Goal: Communication & Community: Answer question/provide support

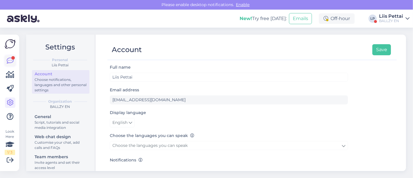
click at [12, 60] on icon at bounding box center [10, 60] width 7 height 7
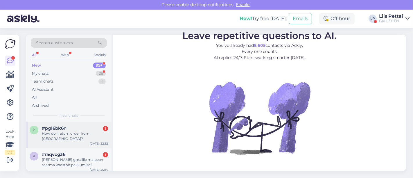
click at [64, 129] on span "#pg16bk6n" at bounding box center [54, 128] width 25 height 5
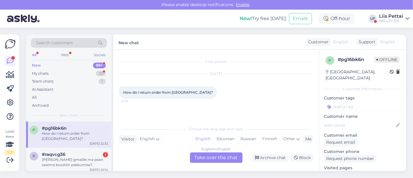
click at [207, 159] on div "English to English Take over the chat" at bounding box center [216, 157] width 53 height 10
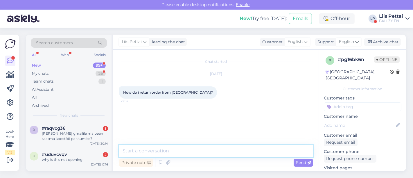
click at [186, 157] on textarea at bounding box center [216, 151] width 194 height 12
type textarea "what is your order number? :)"
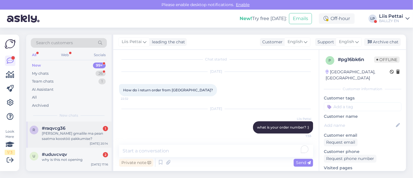
click at [86, 137] on div "kelle gmailile ma pean saatma koostöö pakkumise?" at bounding box center [75, 136] width 66 height 10
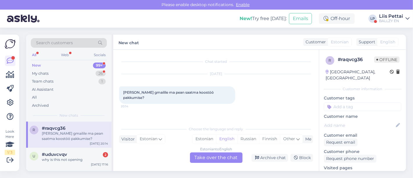
click at [224, 161] on div "Estonian to English Take over the chat" at bounding box center [216, 157] width 53 height 10
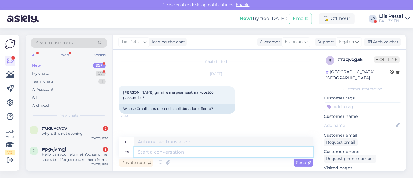
click at [202, 152] on textarea at bounding box center [223, 152] width 179 height 10
type textarea "klienditugi@ball"
type textarea "[EMAIL_ADDRESS][DOMAIN_NAME]"
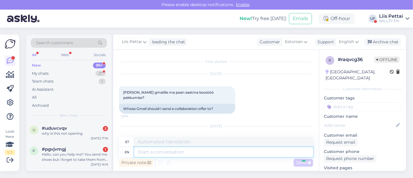
scroll to position [30, 0]
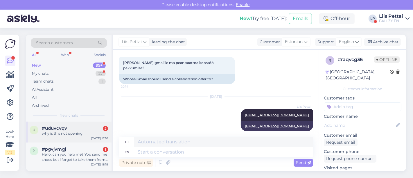
click at [72, 126] on div "#uduvcvqv 2" at bounding box center [75, 128] width 66 height 5
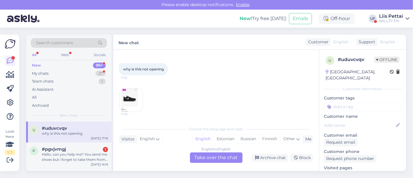
click at [135, 95] on img at bounding box center [130, 99] width 23 height 23
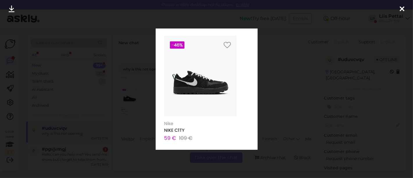
click at [143, 131] on div at bounding box center [206, 89] width 413 height 178
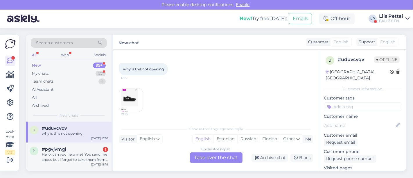
click at [209, 160] on div "English to English Take over the chat" at bounding box center [216, 157] width 53 height 10
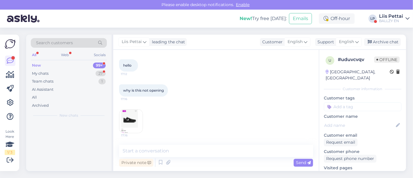
scroll to position [26, 0]
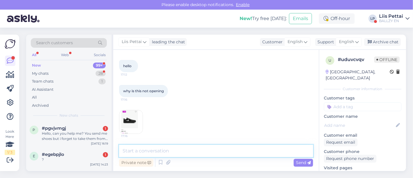
click at [187, 149] on textarea at bounding box center [216, 151] width 194 height 12
type textarea "is this a advertisment?"
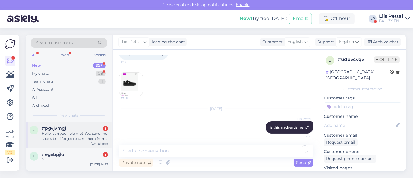
click at [76, 137] on div "Hello, can you help me? You send me shoes but i forget to take them from the pa…" at bounding box center [75, 136] width 66 height 10
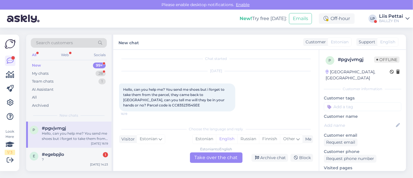
scroll to position [2, 0]
click at [218, 157] on div "Estonian to English Take over the chat" at bounding box center [216, 157] width 53 height 10
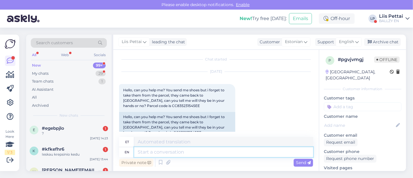
click at [220, 152] on textarea at bounding box center [223, 152] width 179 height 10
type textarea "they wi"
type textarea "nad"
type textarea "they will come"
type textarea "nad tahavad"
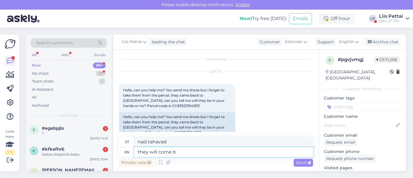
type textarea "they will come ba"
type textarea "nad tulevad"
type textarea "they will come back to"
type textarea "nad tulevad tagasi"
type textarea "they will come back to us- yo"
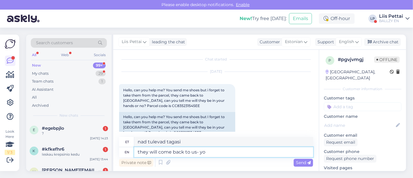
type textarea "nad tulevad meie juurde tagasi -"
type textarea "they will come back to us- unfo"
type textarea "nad tulevad meie juurde tagasi - unfo"
type textarea "they will come back to us- unfortunately we"
type textarea "nad tulevad meie juurde tagasi - kahjuks"
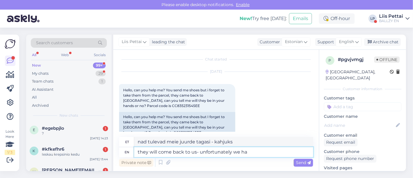
type textarea "they will come back to us- unfortunately we hav"
type textarea "nad tulevad meie juurde tagasi - kahjuks meie"
type textarea "they will come back to us- unfortunately we have to"
type textarea "nad tulevad meie juurde tagasi - kahjuks on meil"
type textarea "they will come back to us- unfortunately we have to make"
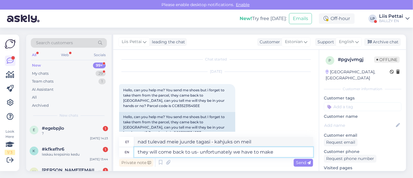
type textarea "nad tulevad meie juurde tagasi - kahjuks peame me seda tegema"
type textarea "they will come back to us- unfortunately we have to make a re"
type textarea "nad tulevad meie juurde tagasi – kahjuks peame tegema"
type textarea "they will come back to us- unfortunately we have to make a refund ,"
type textarea "nad tulevad meile tagasi – kahjuks peame raha tagasi tegema"
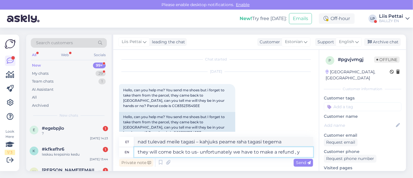
type textarea "they will come back to us- unfortunately we have to make a refund , yo"
type textarea "nad tulevad meile tagasi – kahjuks peame raha tagasi tegema,"
type textarea "they will come back to us- unfortunately we have to make a refund , you wil"
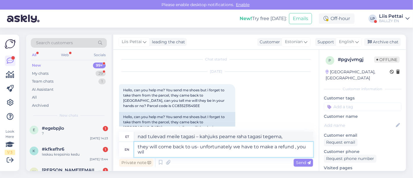
type textarea "nad tulevad meile tagasi - kahjuks peame raha tagasi tegema, sina"
type textarea "they will come back to us- unfortunately we have to make a refund , you will get"
type textarea "nad tulevad meile tagasi - kahjuks peame raha tagasi tegema, teie saate"
type textarea "they will come back to us- unfortunately we have to make a refund , you will ge…"
type textarea "nad tulevad meile tagasi - kahjuks peame raha tagasi tegema, saate"
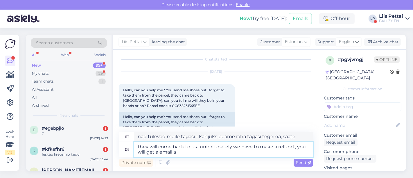
type textarea "they will come back to us- unfortunately we have to make a refund , you will ge…"
type textarea "Nad tulevad meile tagasi – kahjuks peame raha tagasi tegema, saate e-kirja."
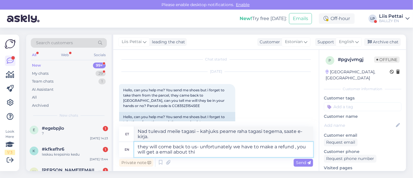
type textarea "they will come back to us- unfortunately we have to make a refund , you will ge…"
type textarea "Nad tulevad meile tagasi – kahjuks peame raha tagasi tegema, saate selle kohta …"
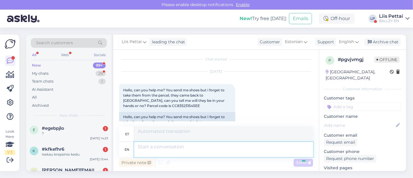
scroll to position [71, 0]
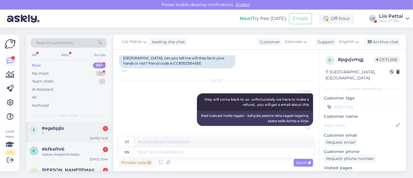
click at [51, 135] on div "?" at bounding box center [75, 133] width 66 height 5
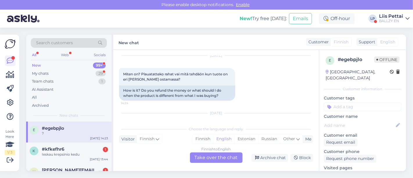
scroll to position [981, 0]
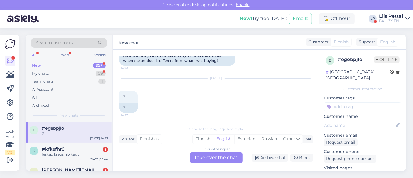
click at [209, 154] on div "Finnish to English Take over the chat" at bounding box center [216, 157] width 53 height 10
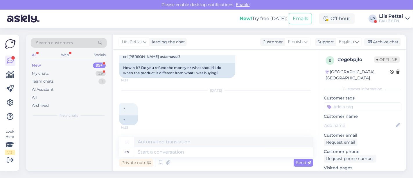
scroll to position [967, 0]
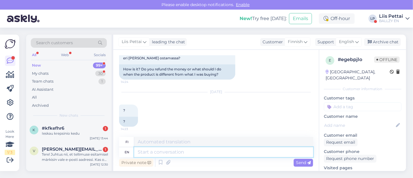
click at [205, 151] on textarea at bounding box center [223, 152] width 179 height 10
click at [264, 151] on textarea at bounding box center [223, 152] width 179 height 10
type textarea "yes, w"
type textarea "kyllä,"
type textarea "yes, we w"
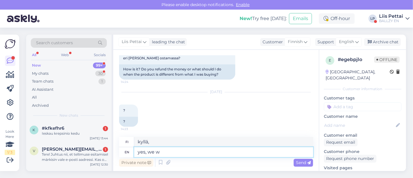
type textarea "kyllä, me"
type textarea "yes, we will r"
type textarea "kyllä, me aiomme"
type textarea "yes, we will retrun t"
type textarea "kyllä, palaamme takaisin"
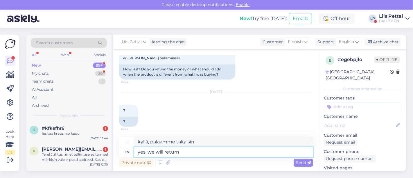
type textarea "yes, we will return t"
type textarea "kyllä, palaamme"
type textarea "yes, we will return the m"
type textarea "kyllä, me palautamme"
type textarea "yes, we will return the money"
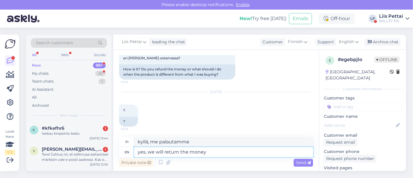
type textarea "kyllä, palautamme rahat"
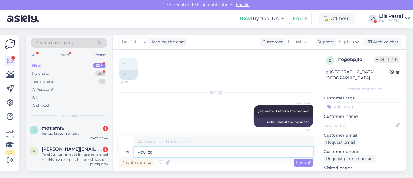
type textarea "you can"
type textarea "sinä"
type textarea "you can ma"
type textarea "sinä voit"
type textarea "you can make a"
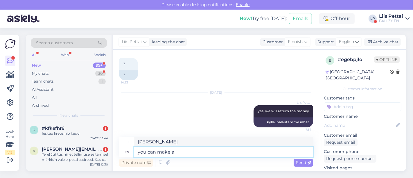
type textarea "voit tehdä"
type textarea "you can make a return her"
type textarea "voit tehdä paluun"
type textarea "you can make a return here"
type textarea "voit tehdä palautuksen täällä"
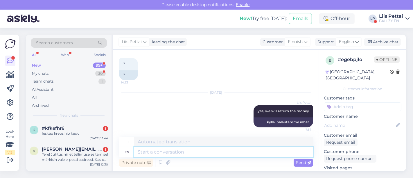
scroll to position [1048, 0]
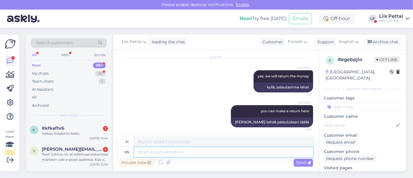
click at [175, 152] on textarea at bounding box center [223, 152] width 179 height 10
paste textarea "[URL][DOMAIN_NAME]"
type textarea "[URL][DOMAIN_NAME]"
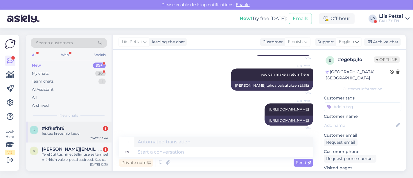
click at [60, 135] on div "Ieskau krepsinio kedu" at bounding box center [75, 133] width 66 height 5
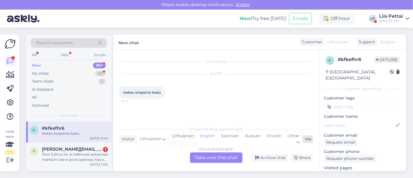
scroll to position [0, 0]
click at [220, 158] on div "Lithuanian to English Take over the chat" at bounding box center [216, 157] width 53 height 10
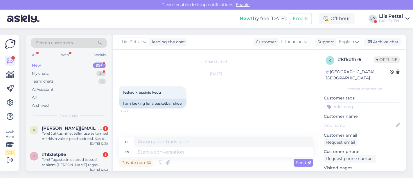
click at [214, 157] on div "Private note Send" at bounding box center [216, 162] width 194 height 11
click at [216, 150] on textarea at bounding box center [223, 152] width 179 height 10
type textarea "yes,"
type textarea "taip,"
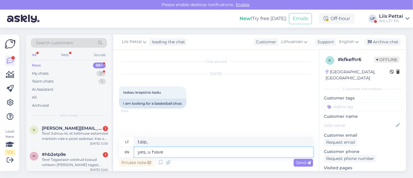
type textarea "yes, u have"
type textarea "taip, tu"
type textarea "yes, u have pr"
type textarea "taip, tu turi"
type textarea "yes, u have preferences?"
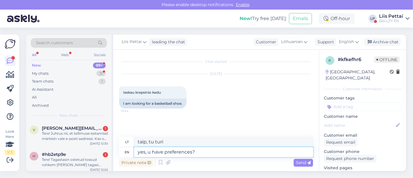
type textarea "taip, turite pageidavimų?"
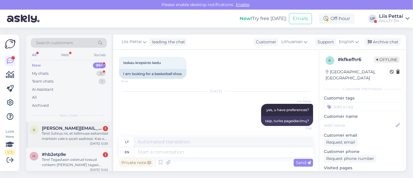
click at [85, 135] on div "Tere! Juhtus nii, et tellimuse esitamisel märkisin vale e-posti aadressi. Kas o…" at bounding box center [75, 136] width 66 height 10
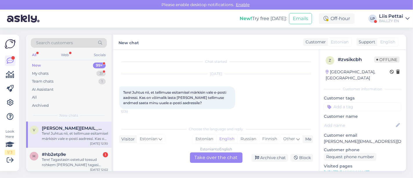
click at [221, 154] on div "Estonian to English Take over the chat" at bounding box center [216, 157] width 53 height 10
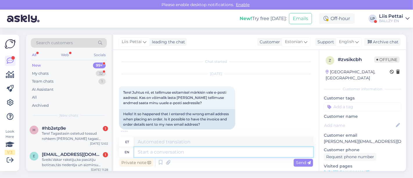
click at [222, 150] on textarea at bounding box center [223, 152] width 179 height 10
type textarea "mis n"
type textarea "vale"
type textarea "mis nimele tel"
type textarea "mis nime"
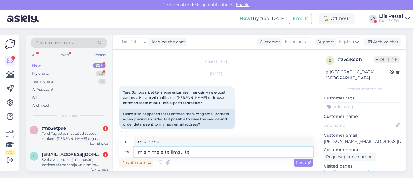
type textarea "mis nimele tellimsu teh"
type textarea "mis nimele tellimsu"
type textarea "mis nimele tellimsu tehti ja"
type textarea "mis nimele tellimuse tegi"
type textarea "mis nimele tellimsu tehti ja mi"
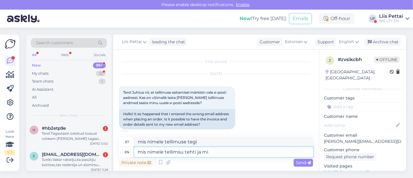
type textarea "mis nimele tellimuse tegi ja"
type textarea "mis nimele tellimsu tehti ja mis on"
type textarea "mis nimele tellimsu tehti ja mis"
type textarea "mis nimele tellimsu tehti ja mis on õ"
type textarea "mis nimele tellimsu tehti ja mis on"
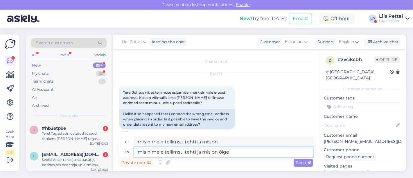
type textarea "mis nimele tellimsu tehti ja mis on õige"
type textarea "mis nimele tellimsu tehti ja mis on õige email?"
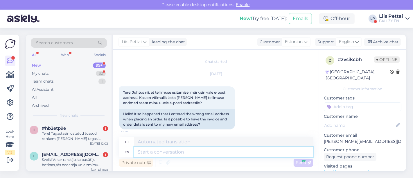
scroll to position [51, 0]
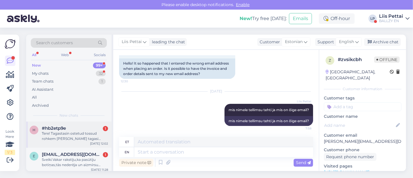
click at [63, 132] on div "Tere! Tagastasin ostetud tossud rohkem kui nädal tagasi Omniva pakiautomaadi ka…" at bounding box center [75, 136] width 66 height 10
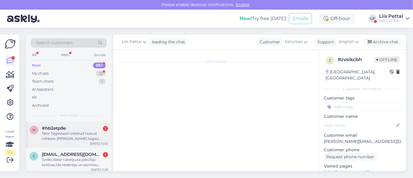
scroll to position [2, 0]
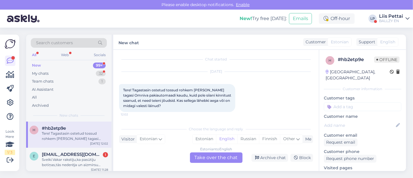
click at [214, 155] on div "Estonian to English Take over the chat" at bounding box center [216, 157] width 53 height 10
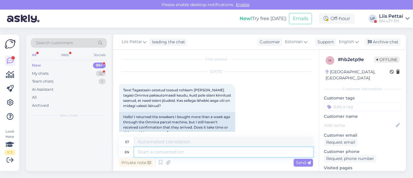
click at [201, 154] on textarea at bounding box center [223, 152] width 179 height 10
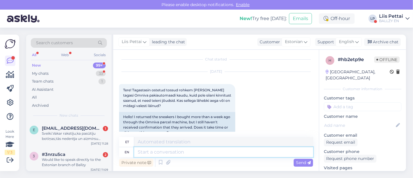
click at [193, 154] on textarea at bounding box center [223, 152] width 179 height 10
type textarea "R"
type textarea "Tere"
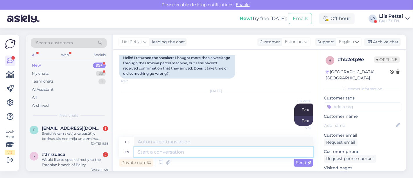
paste textarea "Teie tagastuse töötlemine võib [PERSON_NAME] 30 päeva. Kui oleme teie tagastuse…"
type textarea "Teie tagastuse töötlemine võib [PERSON_NAME] 30 päeva. Kui oleme teie tagastuse…"
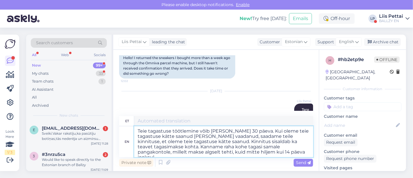
type textarea "Teie tagastuse töötlemine võib võtta kuni 30 päeva. Kui oleme teie tagastuse kä…"
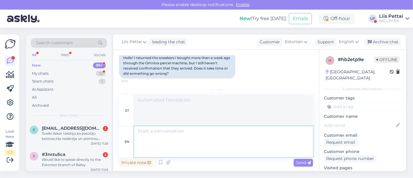
scroll to position [148, 0]
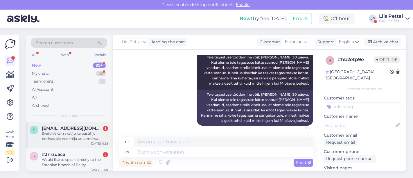
click at [74, 131] on div "Sveiki.Vakar rakstīju,ka pasūtīju botiņas,tās nederēja un aizmirsu nosūtīt atpa…" at bounding box center [75, 136] width 66 height 10
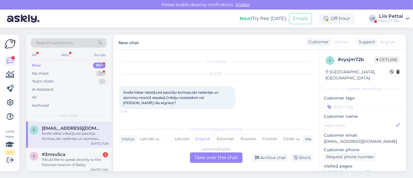
click at [206, 159] on div "Latvian to English Take over the chat" at bounding box center [216, 157] width 53 height 10
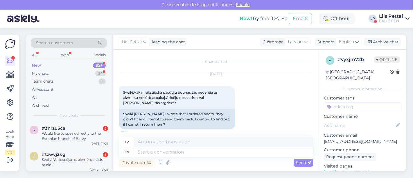
click at [195, 158] on div "Private note Send" at bounding box center [216, 162] width 194 height 11
click at [201, 151] on textarea at bounding box center [223, 152] width 179 height 10
type textarea "retur"
type textarea "atgriešanās"
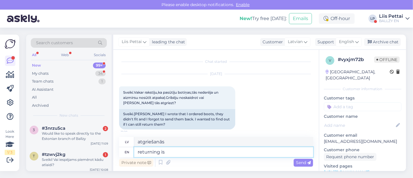
type textarea "returning is"
type textarea "atgriešanās ir"
type textarea "returning is 30 da"
type textarea "atgriešanās ir 30"
type textarea "returning is 30 days af"
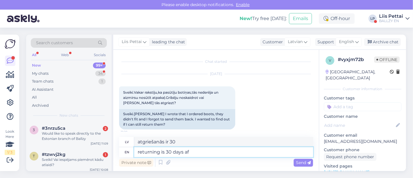
type textarea "atgriešanas laiks ir 30 dienas"
type textarea "returning is 30 days after yo"
type textarea "atgriešanās ir 30 dienas pēc"
type textarea "returning is 30 days after you re"
type textarea "atgriešanās ir 30 dienas pēc jūsu"
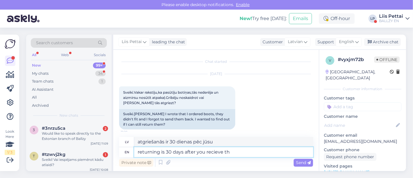
type textarea "returning is 30 days after you recieve the"
type textarea "atgriešanas laiks ir 30 dienas pēc saņemšanas"
type textarea "returning is 30 days after you recieve these."
type textarea "atgriešanas laiks ir 30 dienas pēc to saņemšanas."
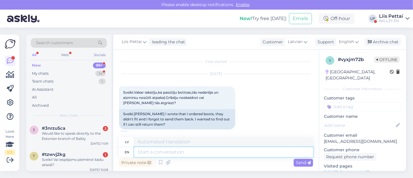
scroll to position [51, 0]
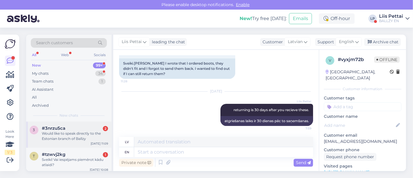
click at [69, 131] on div "Would like to speak directly to the Estonian branch of Ballzy" at bounding box center [75, 136] width 66 height 10
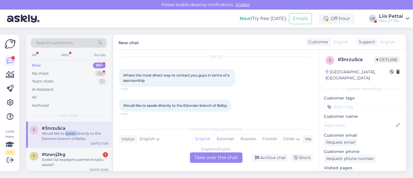
scroll to position [0, 0]
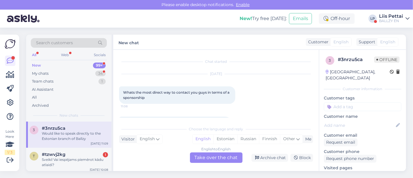
click at [231, 155] on div "English to English Take over the chat" at bounding box center [216, 157] width 53 height 10
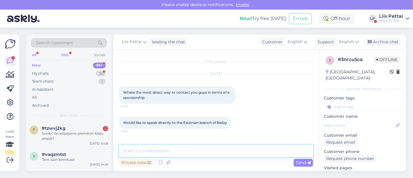
click at [227, 152] on textarea at bounding box center [216, 151] width 194 height 12
type textarea "Hello, you can write an email [EMAIL_ADDRESS][DOMAIN_NAME]"
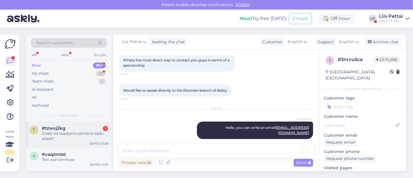
click at [51, 139] on div "Sveiki! Vai iespējams piemērot kādu atlaidi?" at bounding box center [75, 136] width 66 height 10
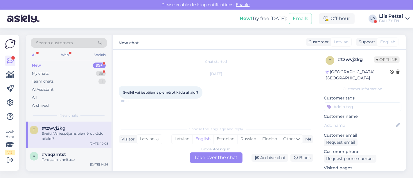
click at [221, 156] on div "Latvian to English Take over the chat" at bounding box center [216, 157] width 53 height 10
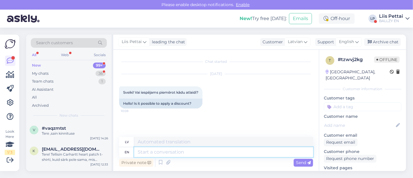
click at [225, 154] on textarea at bounding box center [223, 152] width 179 height 10
click at [391, 17] on div "Liis Pettai" at bounding box center [391, 16] width 24 height 5
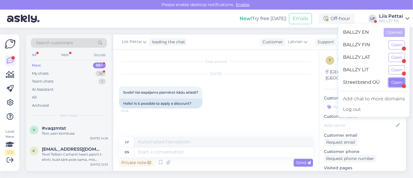
click at [398, 80] on button "Open" at bounding box center [397, 82] width 16 height 9
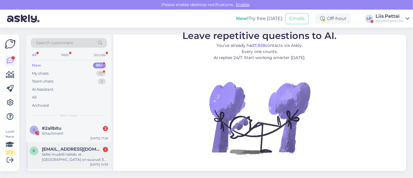
click at [70, 154] on div "Sellel mudelil näitab, et Tartus on suurust 38 aga netist osta seda ei saa. Kas…" at bounding box center [75, 157] width 66 height 10
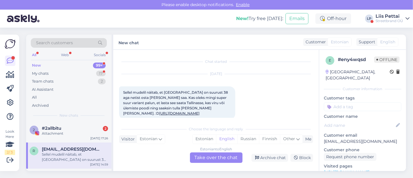
scroll to position [12, 0]
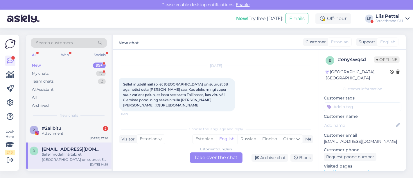
click at [205, 157] on div "Estonian to English Take over the chat" at bounding box center [216, 157] width 53 height 10
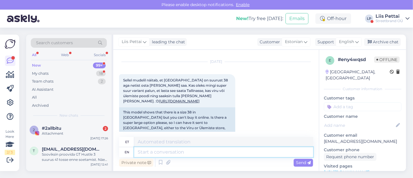
click at [197, 153] on textarea at bounding box center [223, 152] width 179 height 10
type textarea "Tere, ei s"
type textarea "Tere, ei"
type textarea "Tere, ka"
type textarea "Tere,"
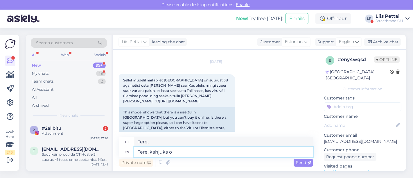
type textarea "Tere, kahjuks on"
type textarea "Tere, kahjuks"
type textarea "Tere, kahjuks on see"
type textarea "Tere, kahjuks on"
type textarea "Tere, kahjuks on see veeb"
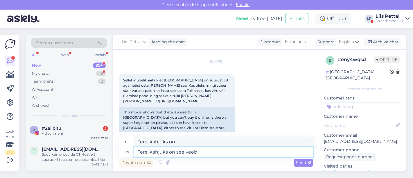
type textarea "Tere, kahjuks on näha"
type textarea "Tere, kahjuks on see veebi viga"
type textarea "Tere, kahjuks on see veebis"
type textarea "Tere, kahjuks on see veebi viga ja tar"
type textarea "Tere, kahjuks on see veebi viga"
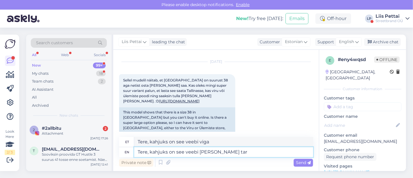
type textarea "Tere, kahjuks on see veebi viga ja tart"
type textarea "Tere, kahjuks on see veebi viga ja"
type textarea "Tere, kahjuks on see veebi viga ja tartus ei ole"
type textarea "Tere, kahjuks on see veebi viga ja tartus"
type textarea "Tere, kahjuks on see veebi viga ja tartus ei ole e"
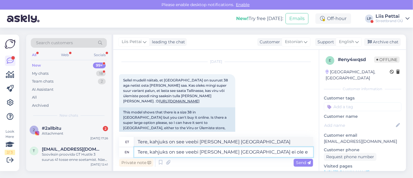
type textarea "Tere, kahjuks on see veebi viga ja tartus ei"
type textarea "Tere, kahjuks on see veebi viga ja tartus ei ole en"
type textarea "Tere, kahjuks on see veebi viga ja tartus ei ole"
type textarea "Tere, kahjuks on see veebi viga ja tartus ei ole enm"
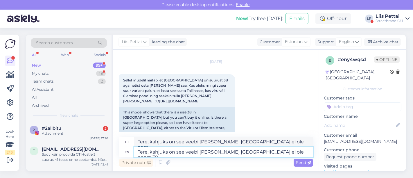
type textarea "Tere, kahjuks on see veebi viga ja tartus ei ole enam 39"
type textarea "Tere, kahjuks on see veebi viga ja tartus ei ole enam"
type textarea "Tere, kahjuks on see veebi viga ja tartus ei ole enam 3"
type textarea "Tere, kahjuks on see veebi viga ja tartus ei ole enam 39"
type textarea "Tere, kahjuks on see veebi viga ja tartus ei ole enam 38 suuru"
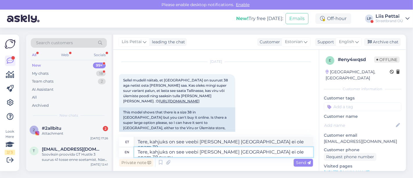
type textarea "Tere, kahjuks on see veebi viga ja tartus ei ole enam 38"
type textarea "Tere, kahjuks on see veebi viga [PERSON_NAME][GEOGRAPHIC_DATA] ei ole enam 38 s…"
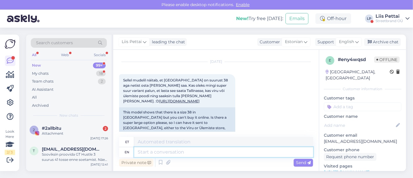
scroll to position [92, 0]
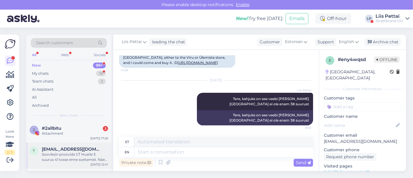
click at [82, 152] on div "Sooviksin proovida GT Hustle 3 suurus 41 tosse enne soetamist. Näen, et ei ole …" at bounding box center [75, 157] width 66 height 10
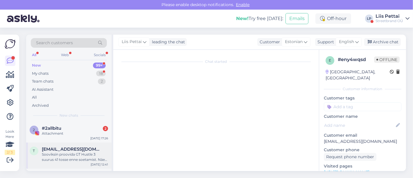
scroll to position [49, 0]
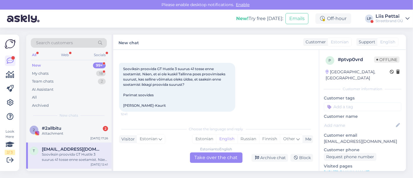
click at [221, 157] on div "Estonian to English Take over the chat" at bounding box center [216, 157] width 53 height 10
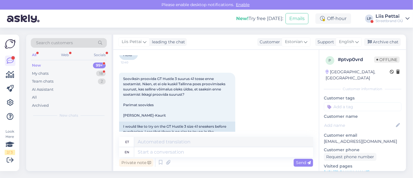
click at [201, 157] on div "Private note Send" at bounding box center [216, 162] width 194 height 11
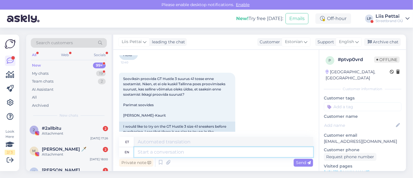
click at [203, 154] on textarea at bounding box center [223, 152] width 179 height 10
type textarea "Tere, selleks"
type textarea "Tere,"
type textarea "Tere, selleks on"
type textarea "Tere, selleks"
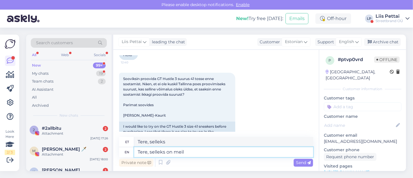
type textarea "Tere, selleks on meil"
type textarea "Tere, selleks on"
type textarea "Tere, selleks on meil tel"
type textarea "Tere, selleks on meil"
type textarea "Tere, selleks on meil tasuta tell"
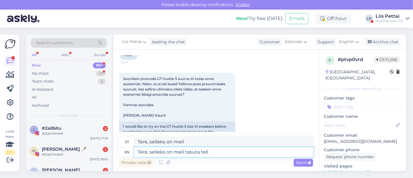
type textarea "Tere, selle eest on meil tasuta"
type textarea "Tere, selleks on meil tasuta tellimine ja"
type textarea "Tere, selleks on meil tasuta tellimine"
type textarea "Tere, selleks on meil tasuta tellimine ja tas"
type textarea "Tere, selleks on meil tasuta tellimine ja"
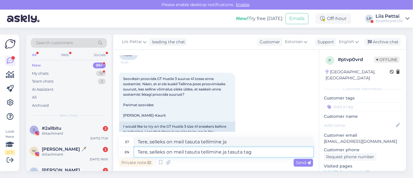
type textarea "Tere, selleks on meil tasuta tellimine ja tasuta taga"
type textarea "Tere, on meil tasuta tellimine ja tasuta"
type textarea "Tere, selleks on meil tasuta tellimine ja tasuta tagastus"
type textarea "Tere, selleks on meil tasuta tellimine ja tasuta tagastus, et"
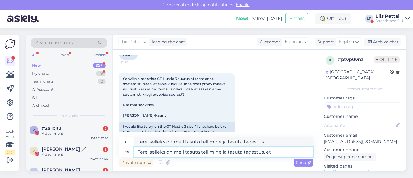
type textarea "Tere, selleks on meil tasuta tellimine ja tasuta tagastus,"
type textarea "Tere, selleks on meil tasuta tellimine ja tasuta tagastus, et oleks"
type textarea "Tere, selleks on meil tasuta tellimine ja tasuta tagastus, et"
type textarea "Tere, selleks on meil tasuta tellimine ja tasuta tagastus, et oleks mu"
type textarea "Tere, selleks on meil tasuta tellimine ja tasuta tagastus, et oleks"
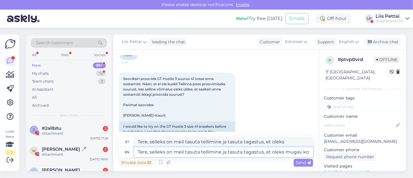
type textarea "Tere, selleks on meil tasuta tellimine ja tasuta tagastus, et oleks mugav kod"
type textarea "Tere, selleks on meil tasuta tellimine ja tasuta tagastus, et oleks mugav"
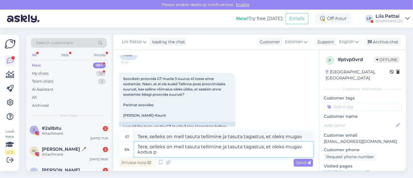
type textarea "Tere, selleks on meil tasuta tellimine ja tasuta tagastus, et oleks mugav kodus…"
type textarea "Tere, selleks on meil tasuta tellimine ja tasuta tagastus, et oleks mugav kodus"
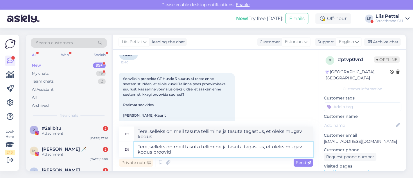
type textarea "Tere, selleks on meil tasuta tellimine ja tasuta tagastus, et oleks mugav kodus…"
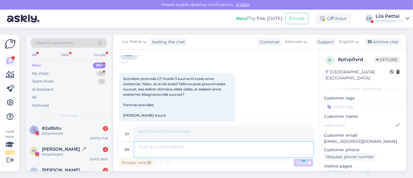
scroll to position [148, 0]
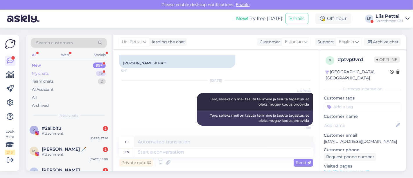
click at [58, 71] on div "My chats 19" at bounding box center [69, 73] width 76 height 8
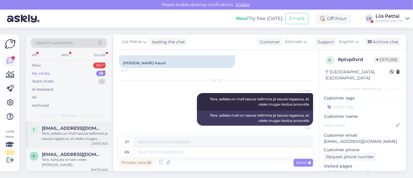
click at [75, 133] on div "Tere, selleks on meil tasuta tellimine ja tasuta tagastus, et oleks mugav kodus…" at bounding box center [75, 136] width 66 height 10
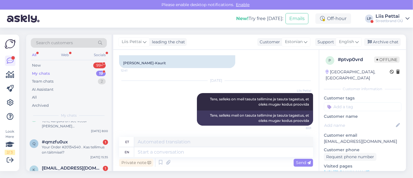
scroll to position [51, 0]
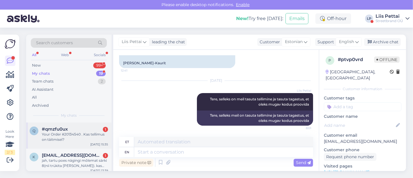
click at [75, 133] on div "Your Order #20134540 . Kas tellimus on täitmisel?" at bounding box center [75, 137] width 66 height 10
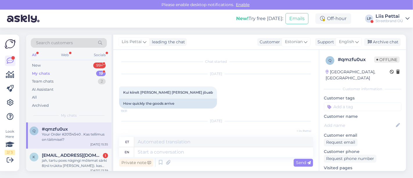
scroll to position [77, 0]
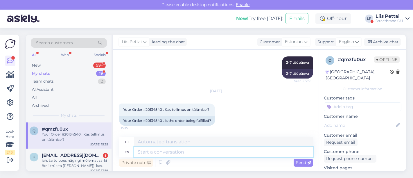
click at [184, 150] on textarea at bounding box center [223, 152] width 179 height 10
drag, startPoint x: 318, startPoint y: 117, endPoint x: 320, endPoint y: 101, distance: 16.6
click at [320, 100] on div "Chat started Sep 20 2025 Kui kiirelt kaup kohale jõuab 19:31 How quickly the go…" at bounding box center [259, 110] width 293 height 121
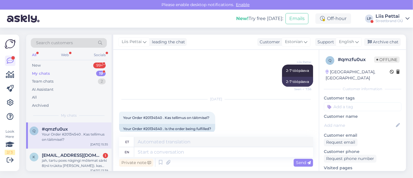
scroll to position [77, 0]
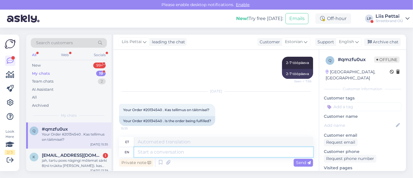
click at [268, 151] on textarea at bounding box center [223, 152] width 179 height 10
click at [268, 150] on textarea at bounding box center [223, 152] width 179 height 10
click at [62, 161] on div "jah, tartu poes nägingi mõlemat särki 8(nii trükita [PERSON_NAME]). kas [PERSON…" at bounding box center [75, 163] width 66 height 10
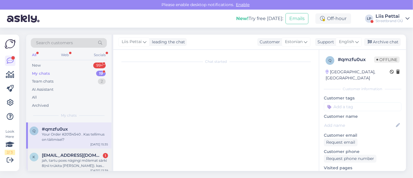
scroll to position [410, 0]
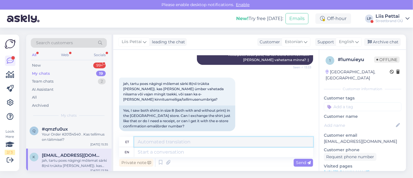
click at [195, 147] on textarea at bounding box center [223, 142] width 179 height 10
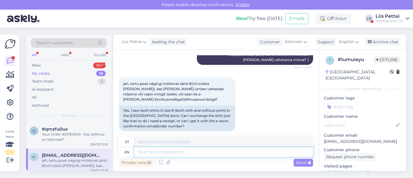
click at [192, 151] on textarea at bounding box center [223, 152] width 179 height 10
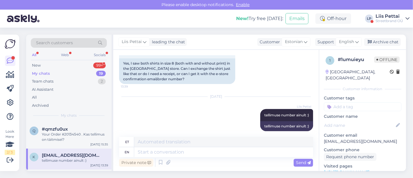
click at [83, 150] on div "k kikerpillkristin@gmail.com tellimuse number ainult :) Sep 23 13:39" at bounding box center [68, 158] width 85 height 21
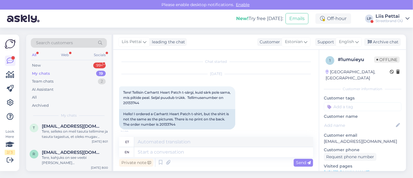
scroll to position [0, 0]
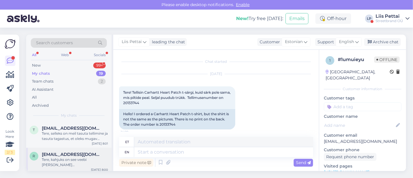
click at [84, 154] on span "[EMAIL_ADDRESS][DOMAIN_NAME]" at bounding box center [72, 154] width 60 height 5
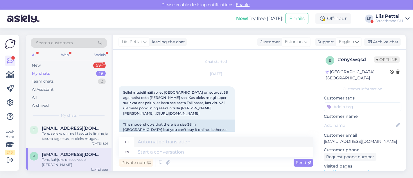
scroll to position [92, 0]
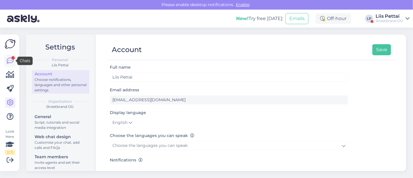
click at [12, 64] on icon at bounding box center [10, 60] width 7 height 7
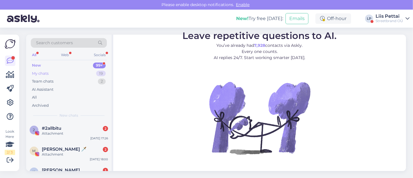
click at [44, 75] on div "My chats" at bounding box center [40, 74] width 17 height 6
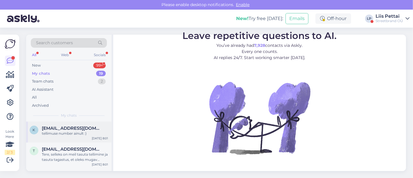
click at [59, 133] on div "tellimuse number ainult :)" at bounding box center [75, 133] width 66 height 5
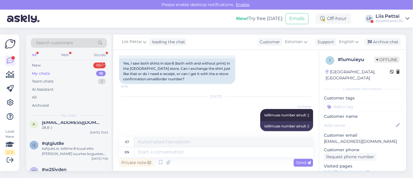
scroll to position [155, 0]
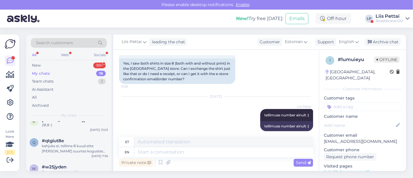
click at [383, 19] on div "Streetbrand OÜ" at bounding box center [390, 21] width 28 height 5
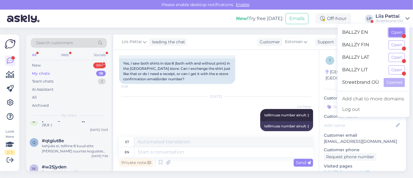
click at [395, 30] on button "Open" at bounding box center [397, 32] width 16 height 9
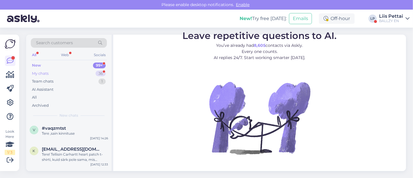
click at [61, 72] on div "My chats 36" at bounding box center [69, 73] width 76 height 8
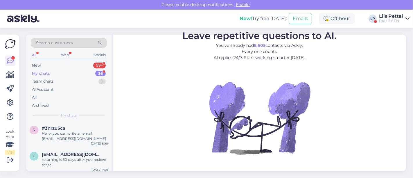
click at [188, 68] on figure "Leave repetitive questions to AI. You’ve already had 8,605 contacts via Askly. …" at bounding box center [260, 100] width 282 height 139
